Goal: Obtain resource: Download file/media

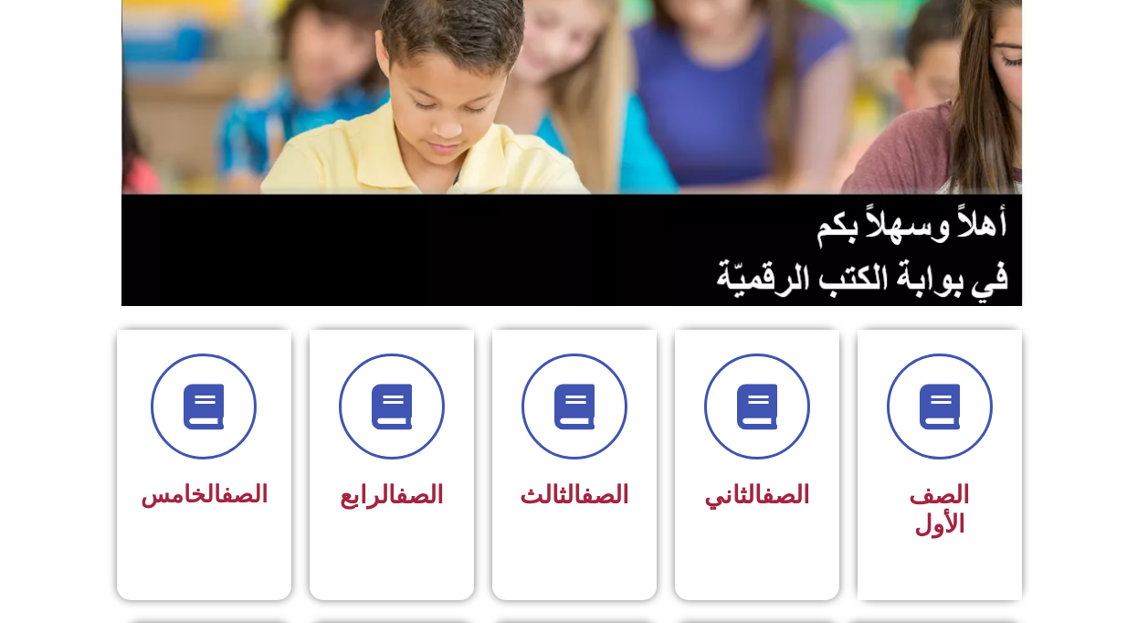
scroll to position [274, 0]
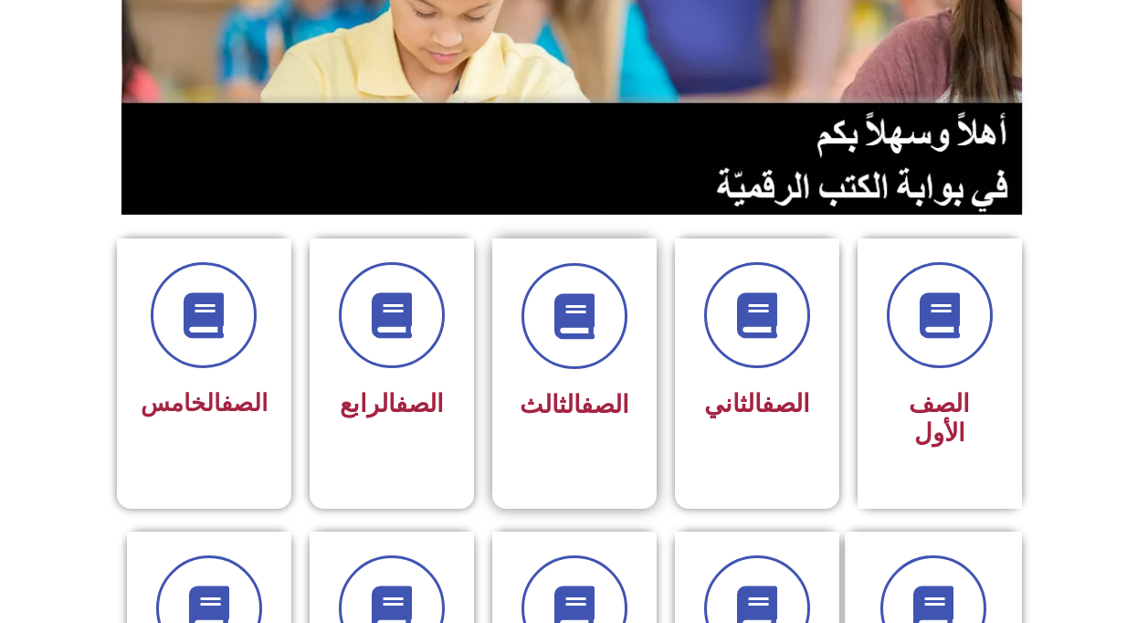
click at [522, 396] on h3 "الصف الثالث" at bounding box center [574, 404] width 115 height 29
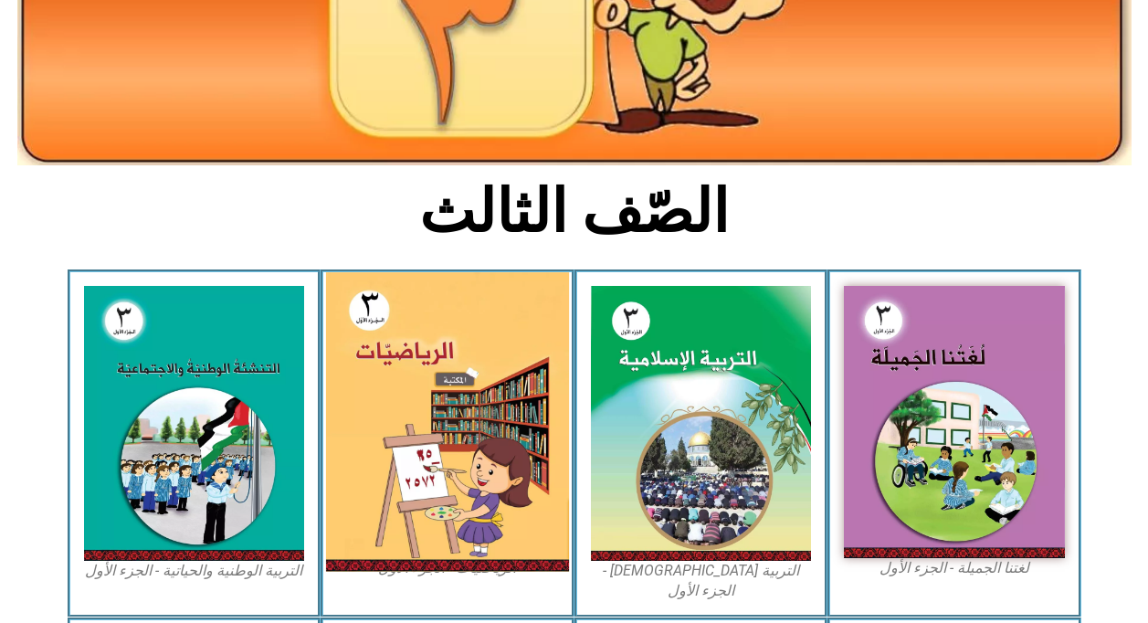
scroll to position [365, 0]
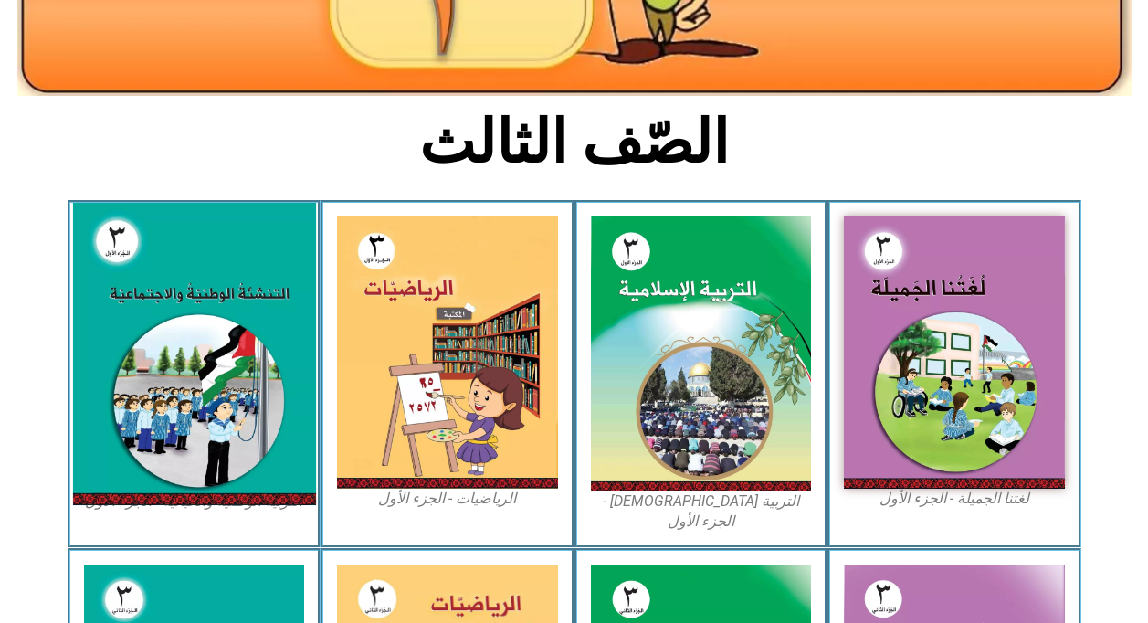
click at [231, 381] on img at bounding box center [193, 354] width 243 height 302
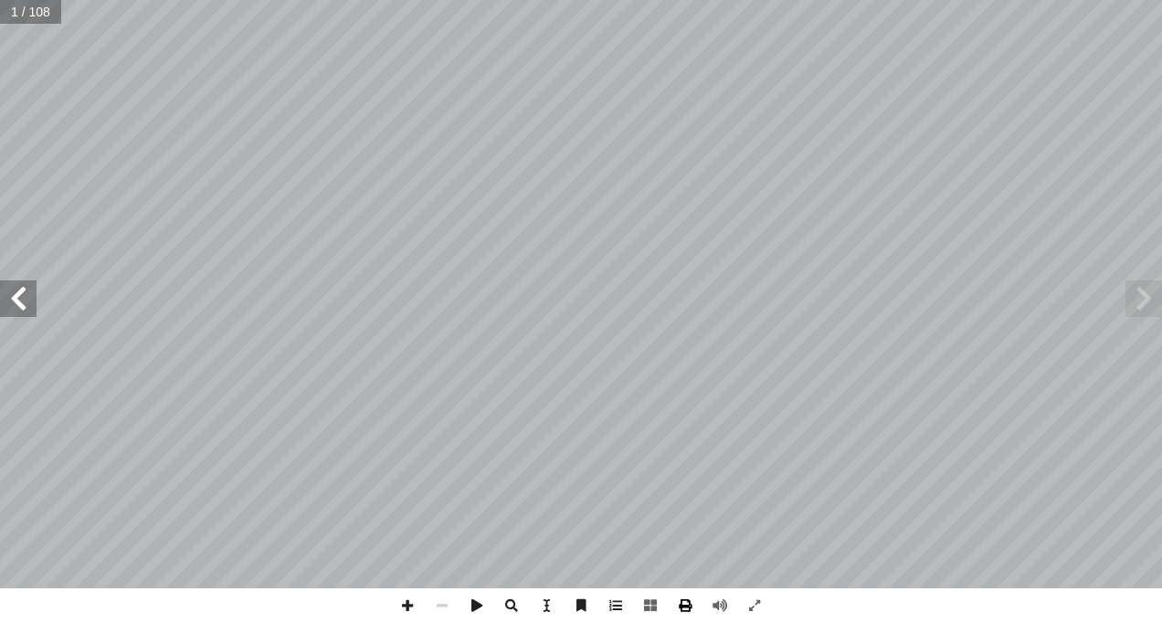
click at [685, 595] on span at bounding box center [685, 605] width 35 height 35
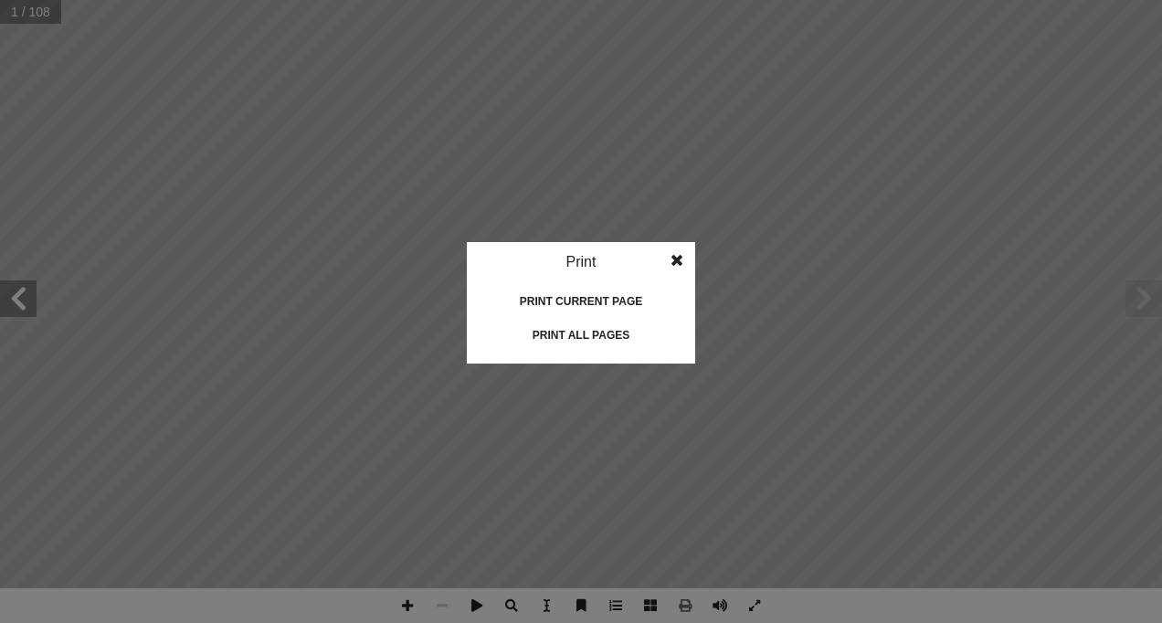
click at [574, 334] on div "Print all pages" at bounding box center [581, 335] width 183 height 29
